Goal: Task Accomplishment & Management: Manage account settings

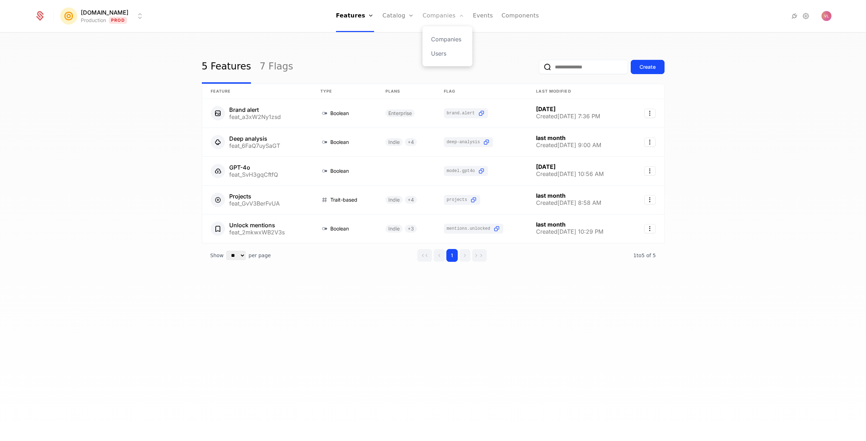
click at [427, 18] on link "Companies" at bounding box center [443, 16] width 42 height 32
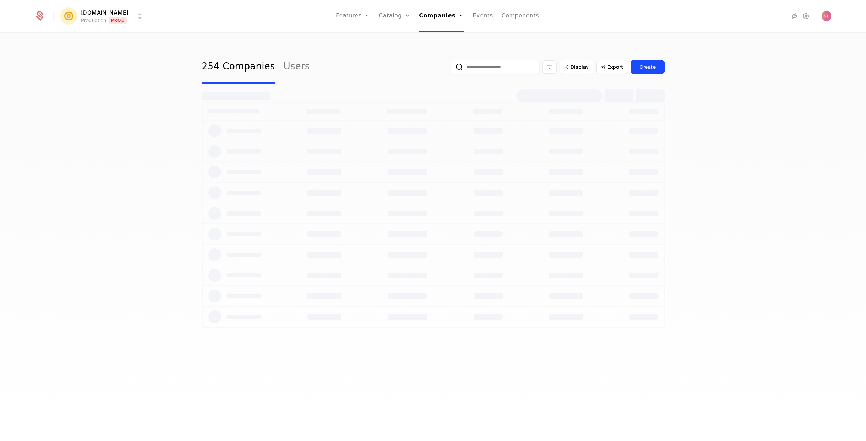
click at [516, 69] on input "email" at bounding box center [495, 67] width 89 height 14
paste input "**********"
type input "**********"
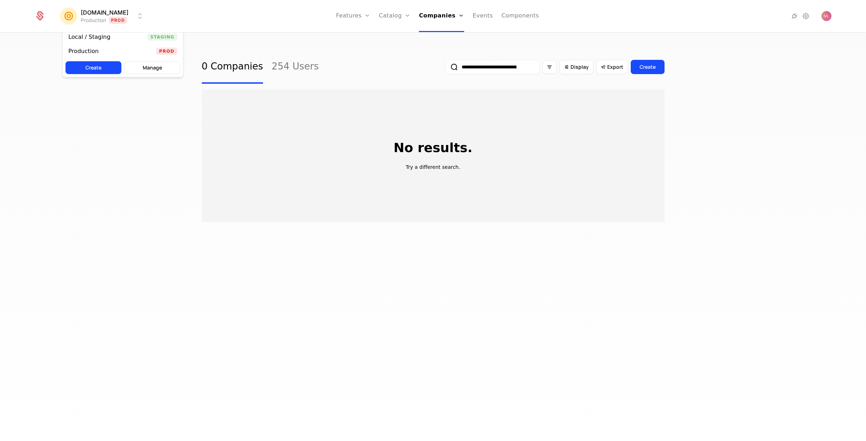
click at [101, 19] on html "**********" at bounding box center [433, 220] width 866 height 441
click at [107, 36] on div "Local / Staging" at bounding box center [89, 37] width 42 height 6
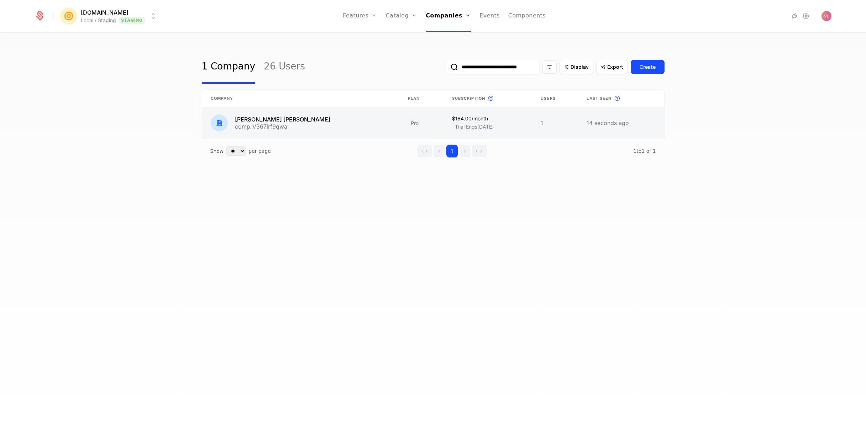
click at [281, 126] on link at bounding box center [300, 122] width 197 height 31
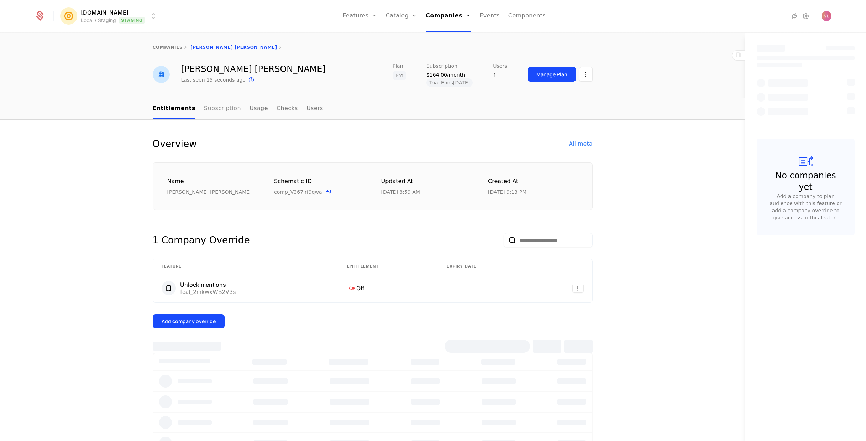
click at [213, 114] on link "Subscription" at bounding box center [222, 108] width 37 height 21
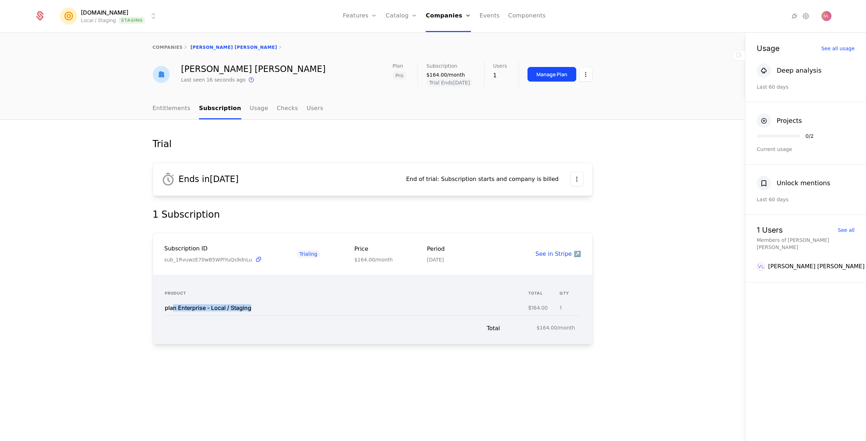
drag, startPoint x: 171, startPoint y: 311, endPoint x: 258, endPoint y: 311, distance: 86.5
click at [258, 311] on td "plan Enterprise - Local / Staging" at bounding box center [346, 307] width 364 height 15
click at [171, 104] on link "Entitlements" at bounding box center [172, 108] width 38 height 21
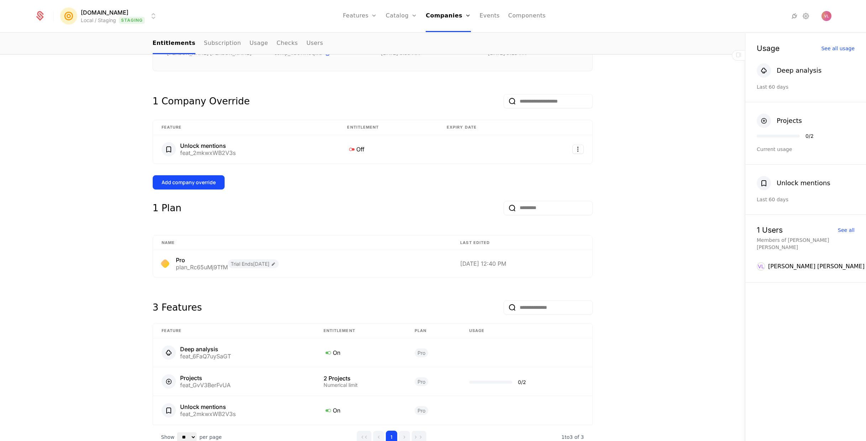
scroll to position [137, 0]
click at [574, 150] on html "[DOMAIN_NAME] Local / Staging Staging Features Features Flags Catalog Plans Add…" at bounding box center [433, 220] width 866 height 441
click at [528, 185] on div "Edit" at bounding box center [524, 185] width 12 height 10
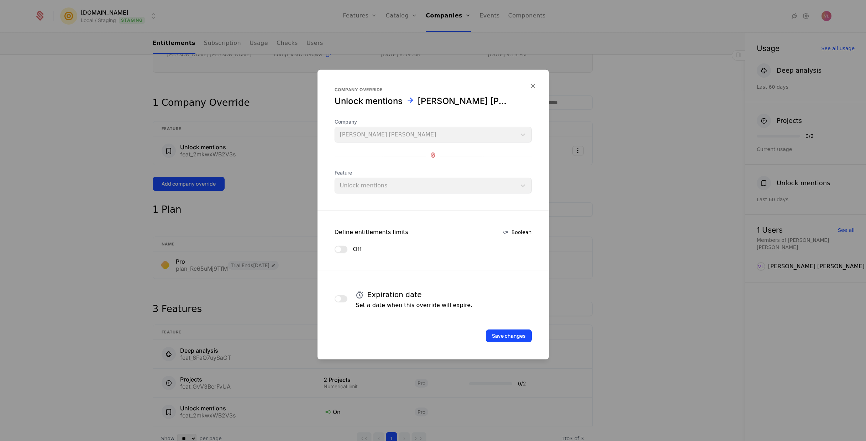
click at [339, 246] on span "button" at bounding box center [338, 249] width 6 height 6
drag, startPoint x: 498, startPoint y: 344, endPoint x: 501, endPoint y: 342, distance: 4.2
click at [498, 344] on form "Company override [PERSON_NAME] mentions [PERSON_NAME] [PERSON_NAME] Company [PE…" at bounding box center [432, 214] width 231 height 289
click at [506, 338] on button "Save changes" at bounding box center [509, 335] width 46 height 13
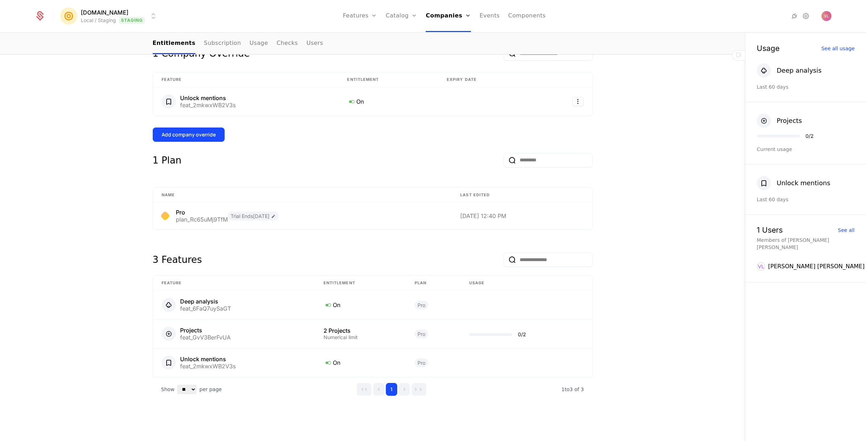
scroll to position [55, 0]
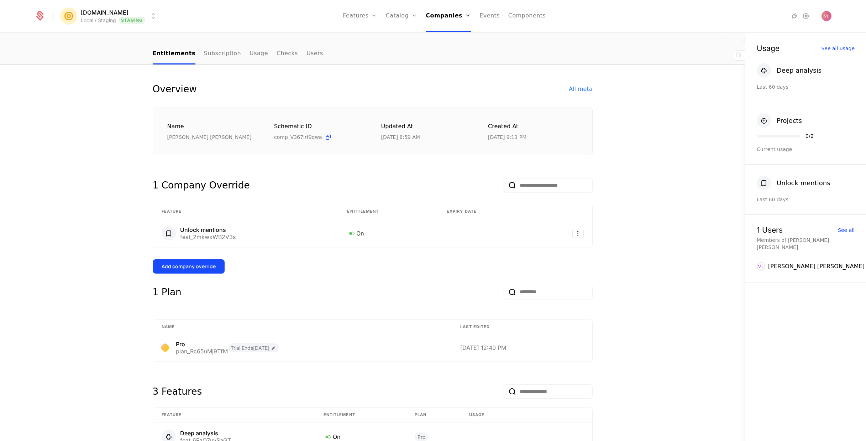
click at [86, 175] on div "Overview All meta Name [PERSON_NAME] [PERSON_NAME] Schematic ID comp_V367irf9qw…" at bounding box center [372, 319] width 745 height 508
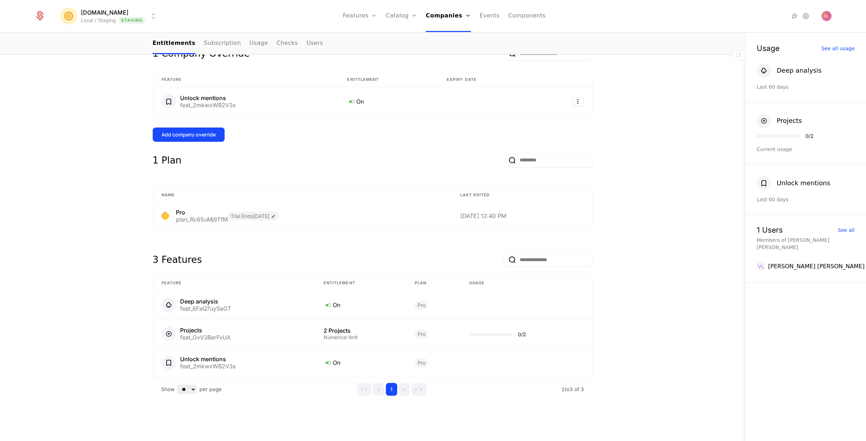
scroll to position [0, 0]
